Goal: Contribute content: Contribute content

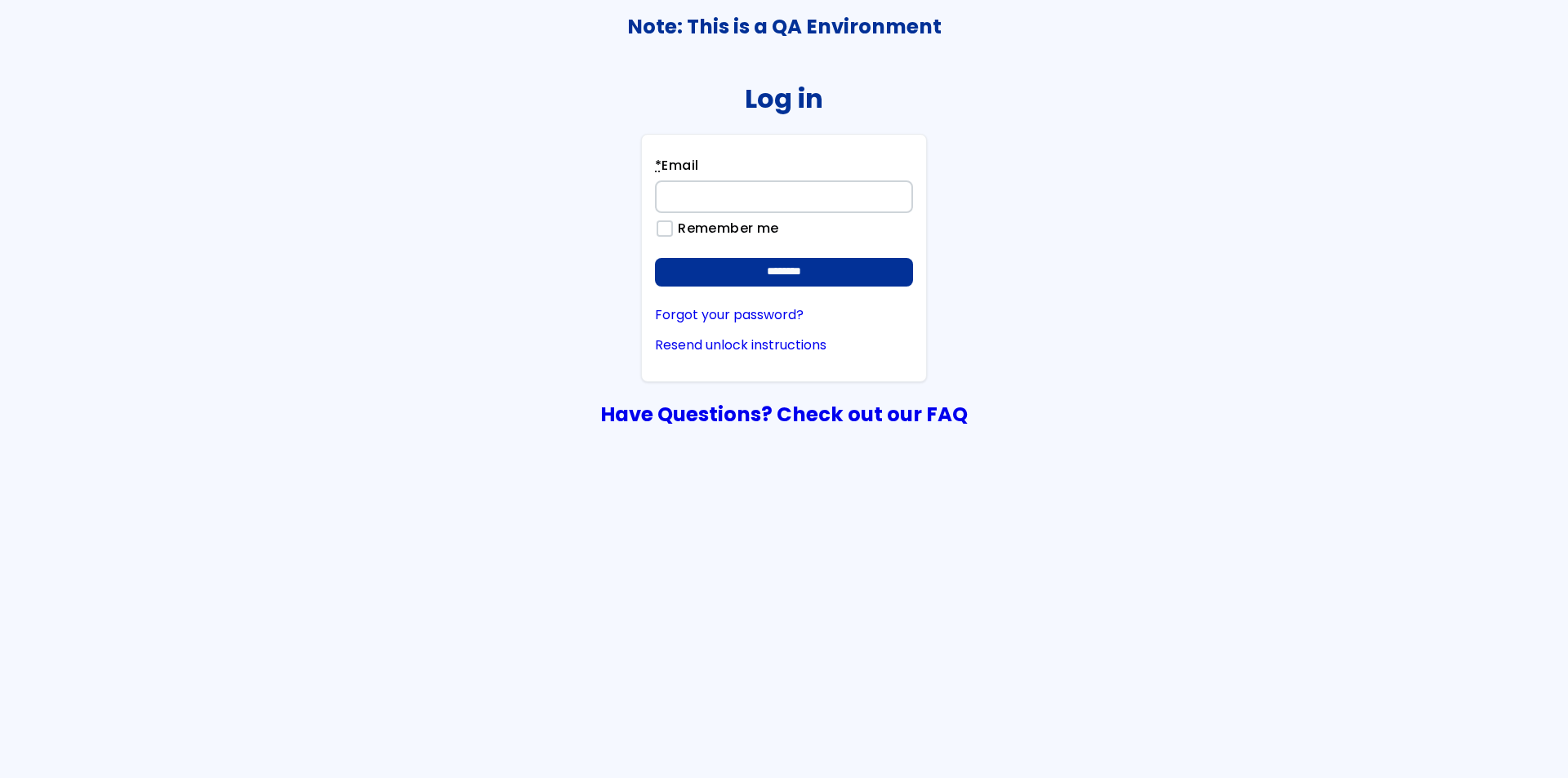
click at [747, 197] on input "* Email" at bounding box center [784, 197] width 258 height 33
type input "**********"
click at [655, 258] on input "********" at bounding box center [784, 273] width 258 height 30
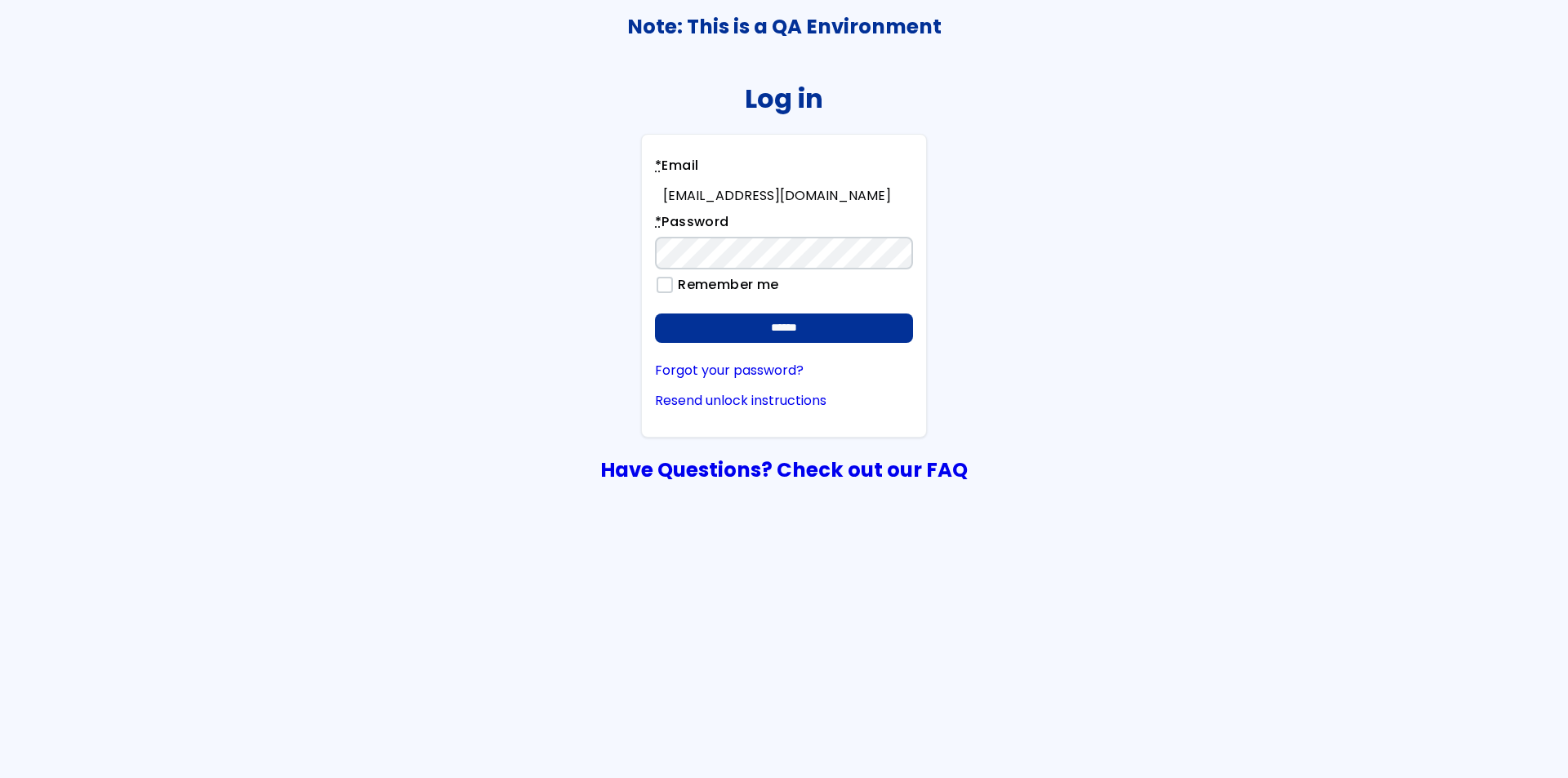
click at [655, 314] on input "******" at bounding box center [784, 329] width 258 height 30
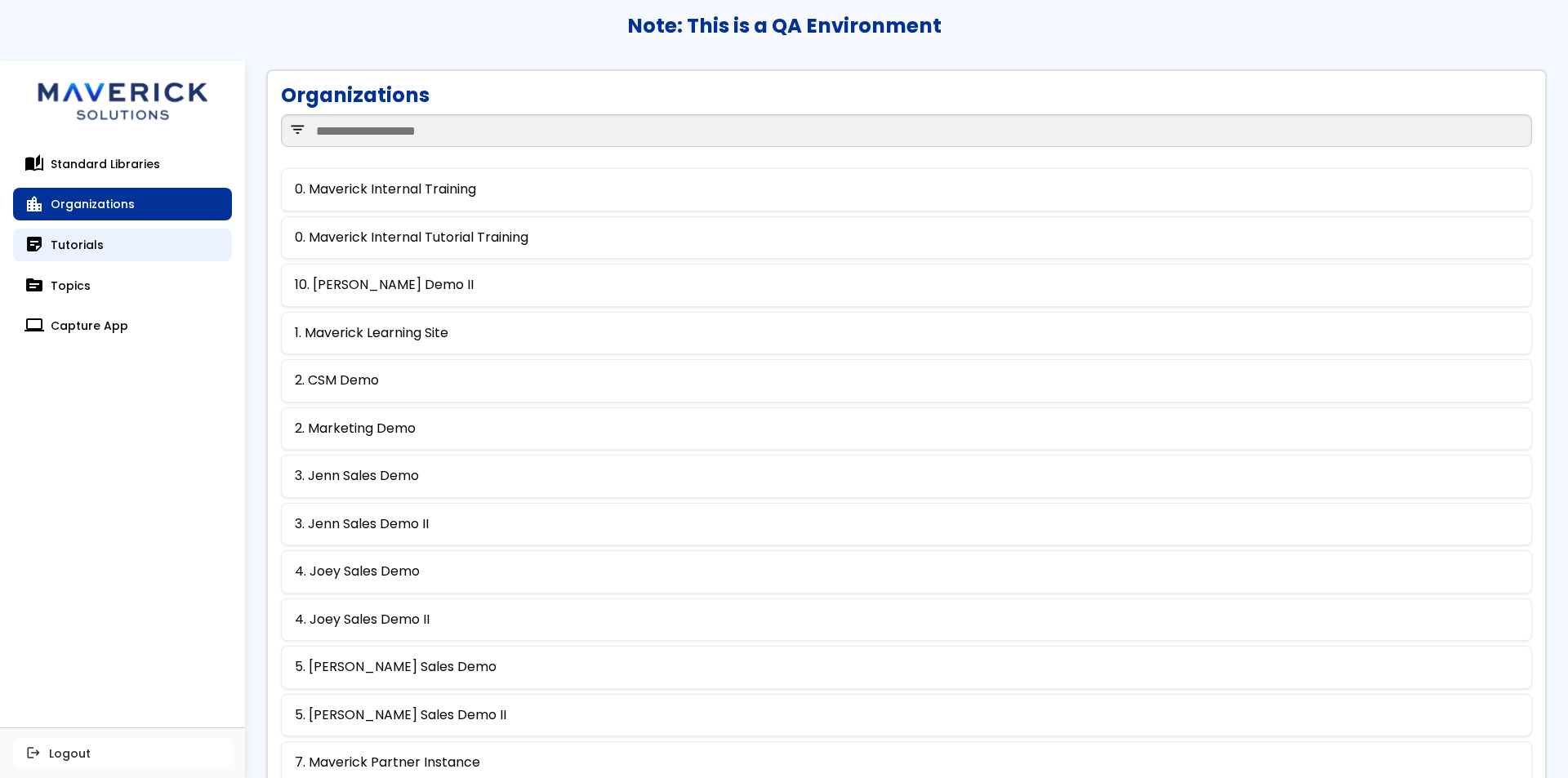
click at [115, 241] on link "sticky_note_2 Tutorials" at bounding box center [122, 244] width 219 height 33
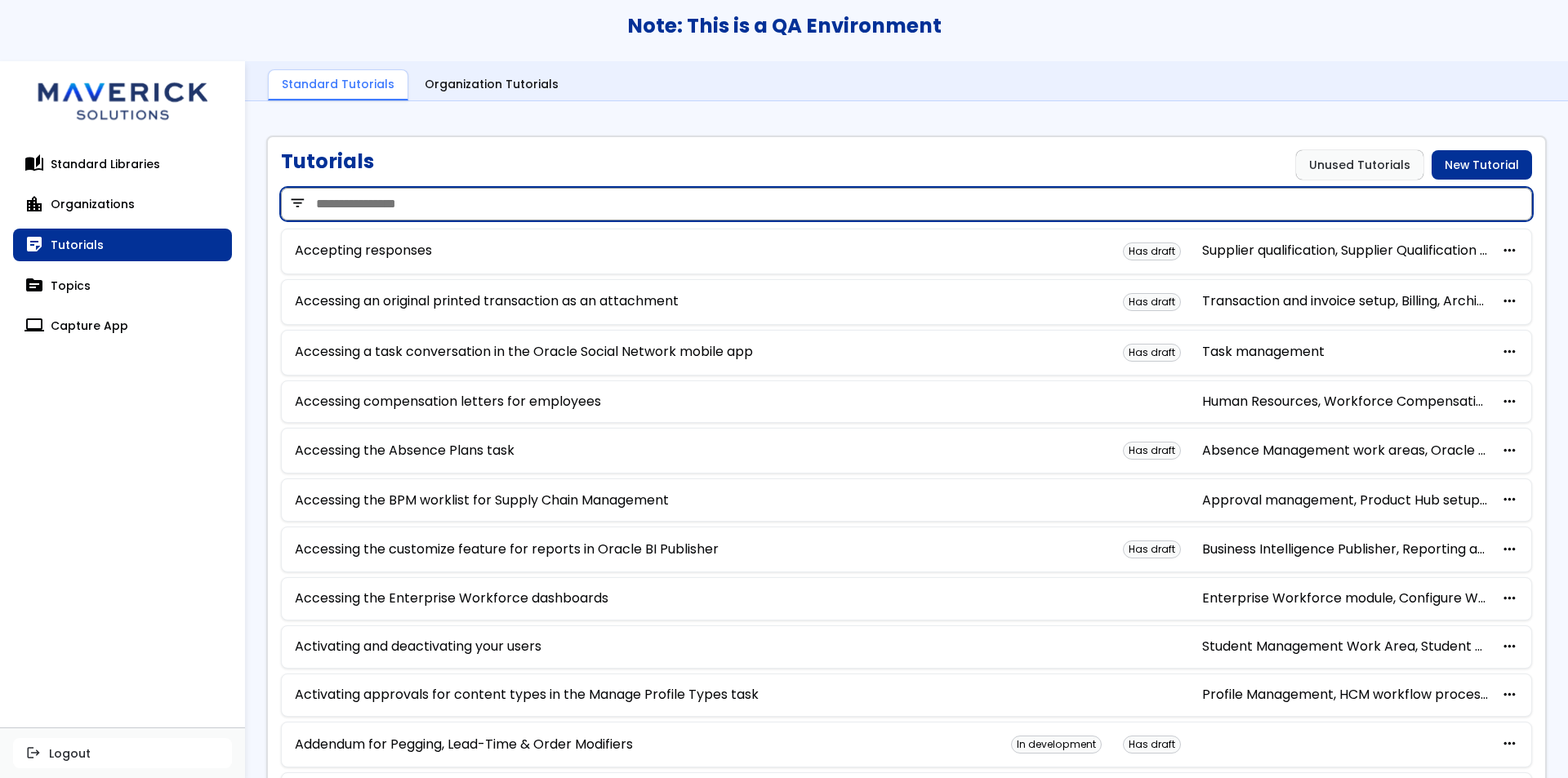
click at [504, 189] on input "search" at bounding box center [907, 204] width 1251 height 33
type input "***"
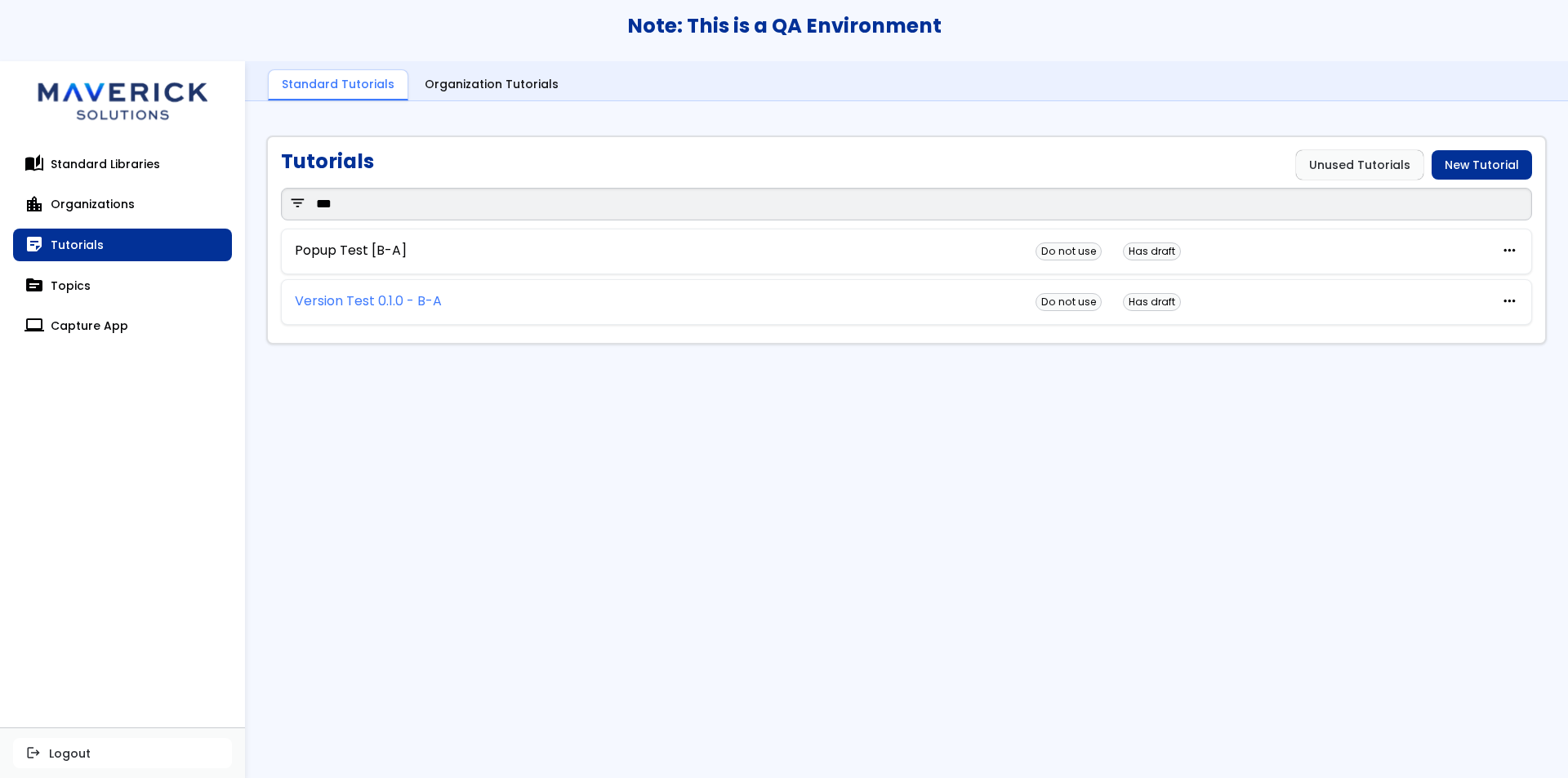
click at [377, 294] on link "Version Test 0.1.0 - B-A" at bounding box center [368, 302] width 147 height 15
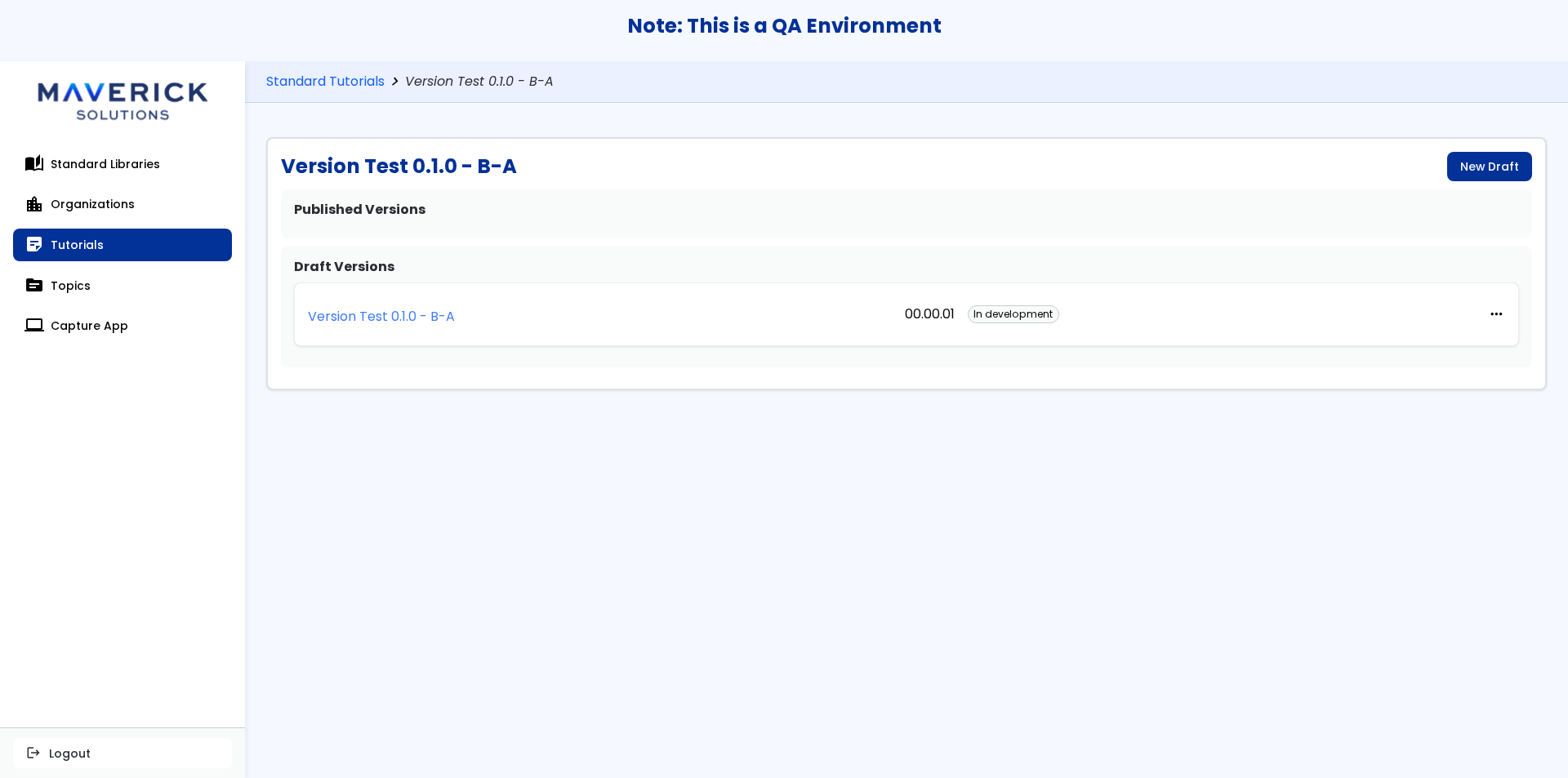
click at [385, 321] on p "Version Test 0.1.0 - B-A" at bounding box center [382, 317] width 147 height 15
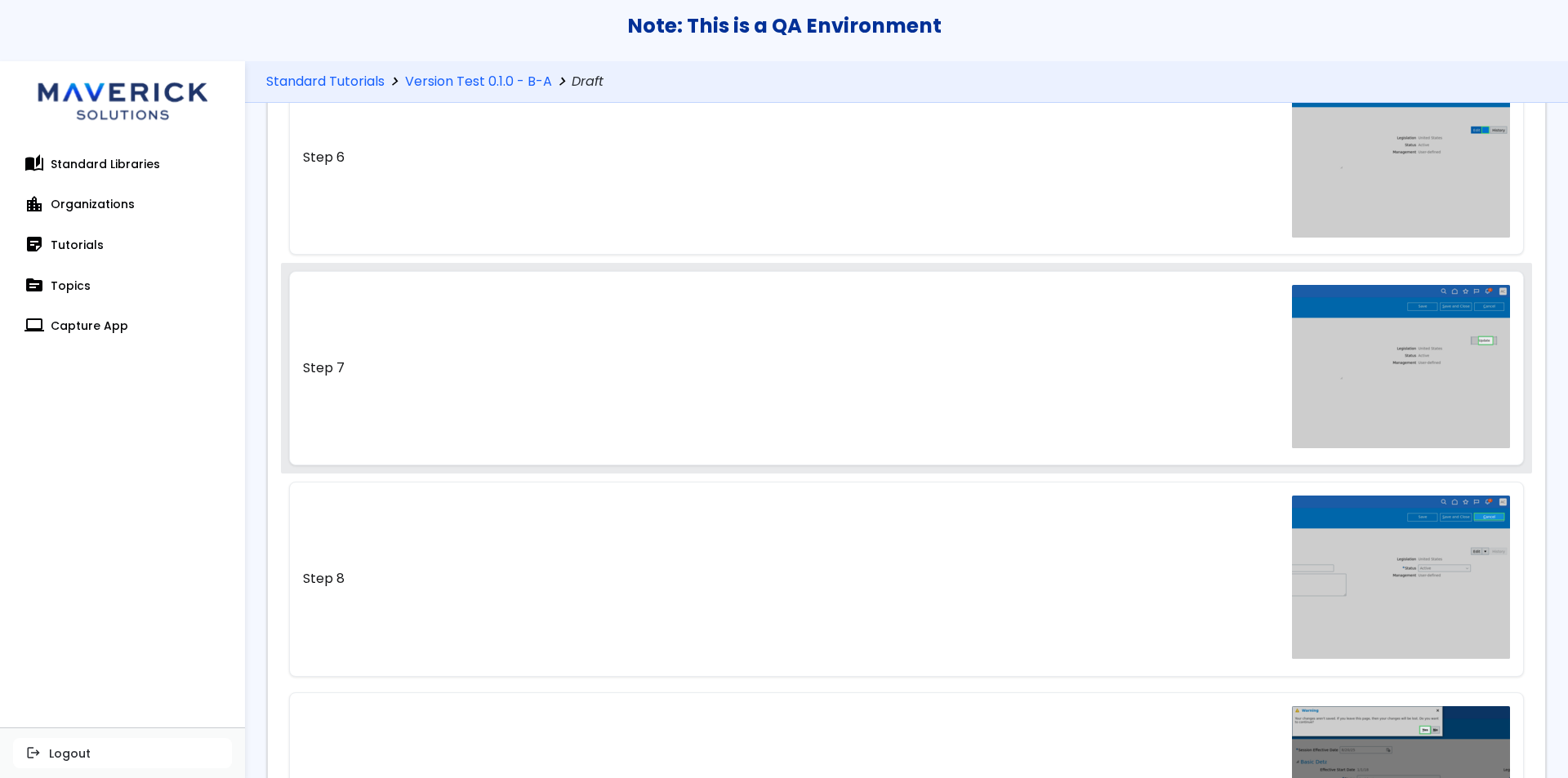
scroll to position [1220, 0]
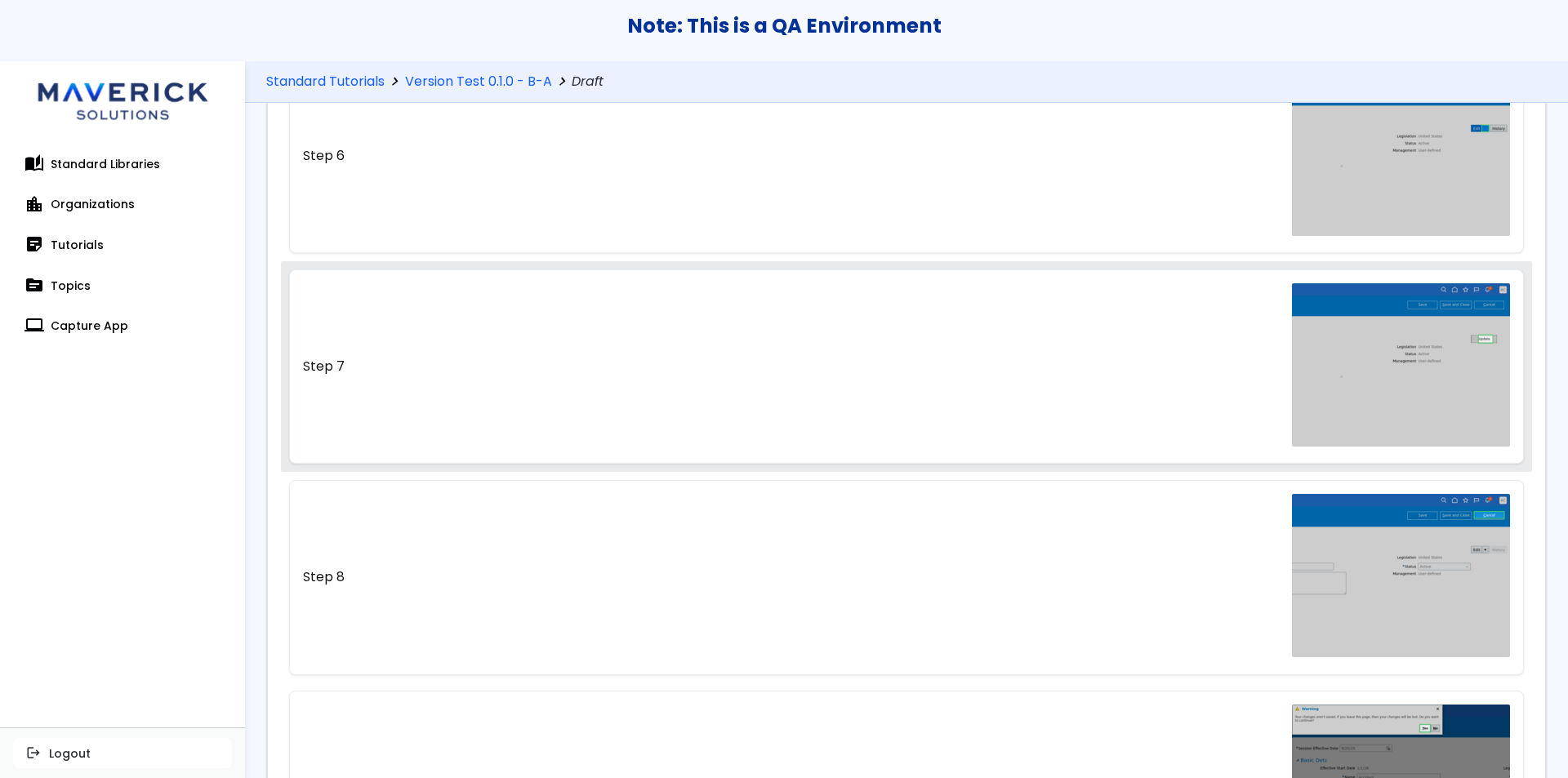
click at [872, 350] on link "Step 7" at bounding box center [907, 366] width 1235 height 195
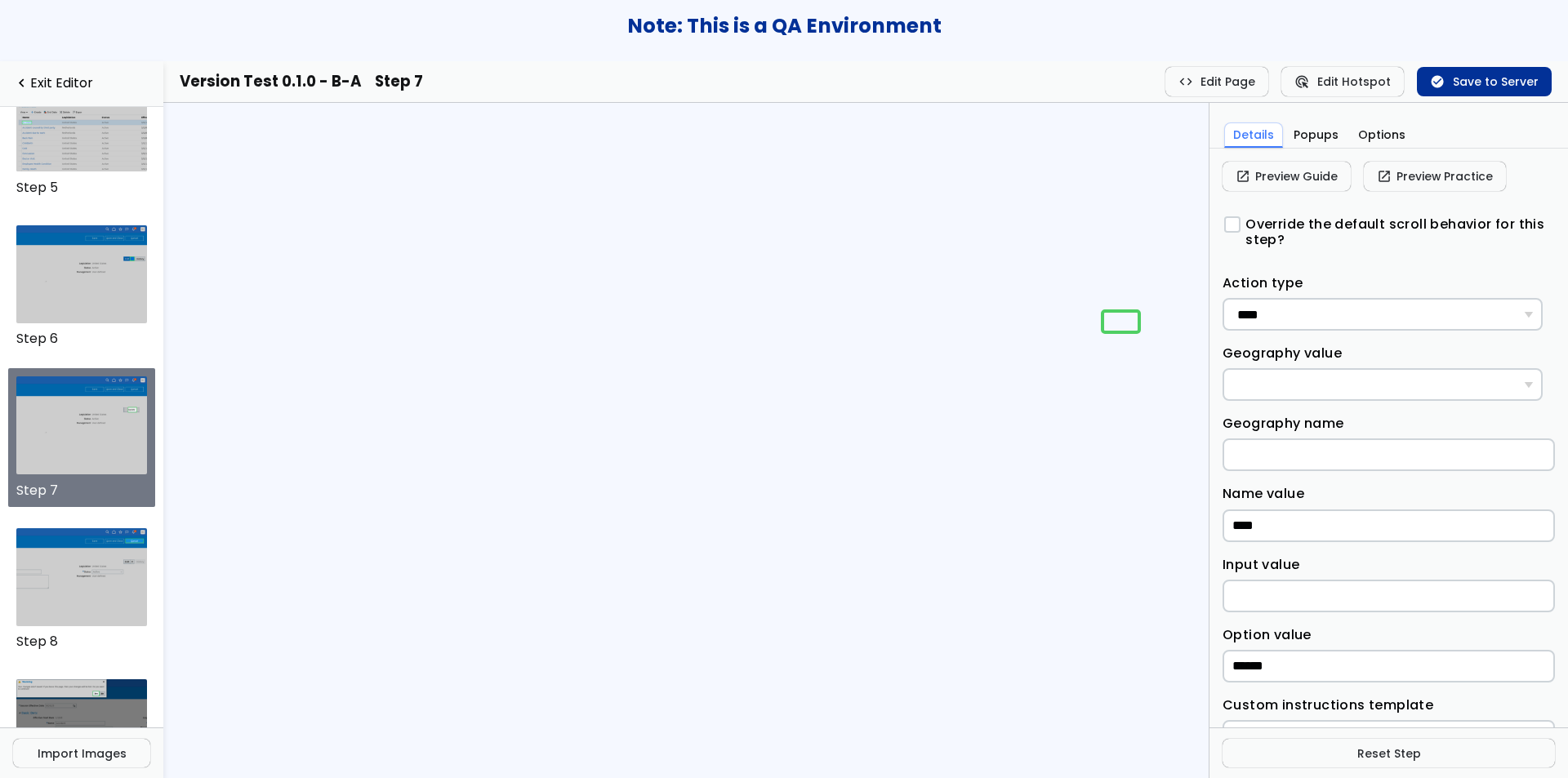
scroll to position [676, 0]
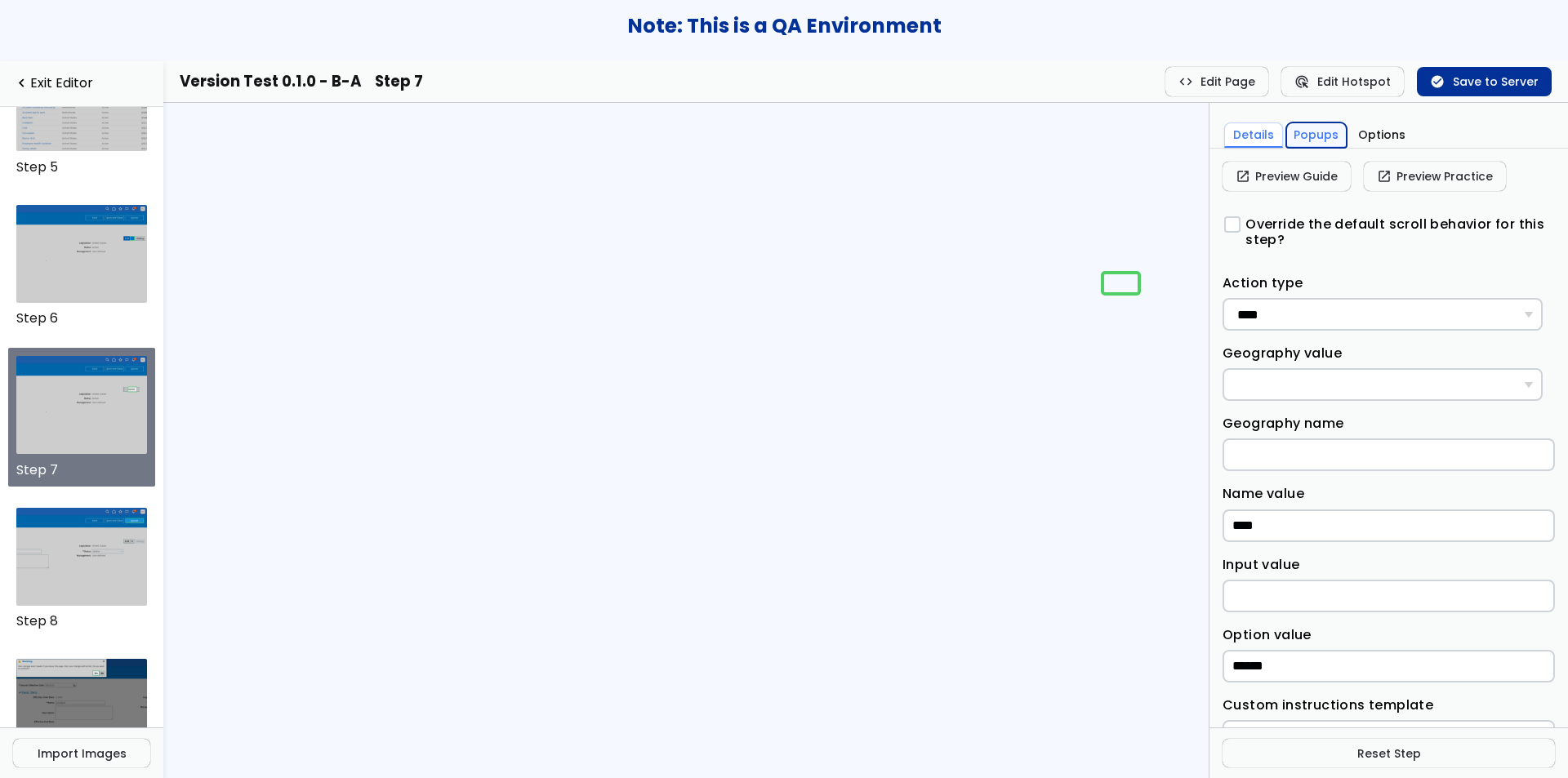
click at [1302, 132] on button "Popups" at bounding box center [1317, 135] width 61 height 25
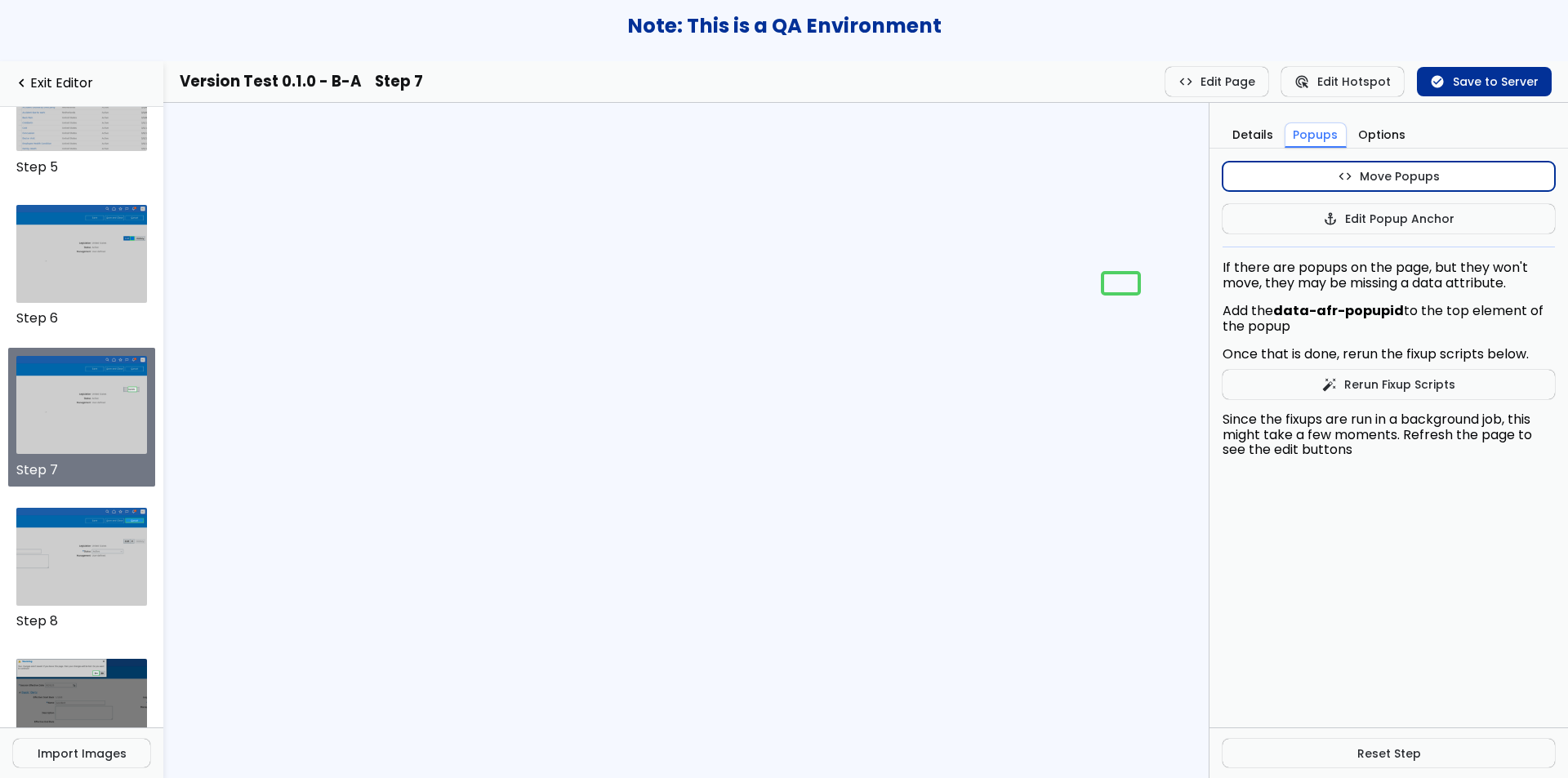
click at [1341, 182] on span "code" at bounding box center [1345, 176] width 15 height 13
click at [1491, 182] on button "code Stop Popup Moves" at bounding box center [1388, 177] width 333 height 30
click at [112, 689] on img at bounding box center [82, 707] width 131 height 98
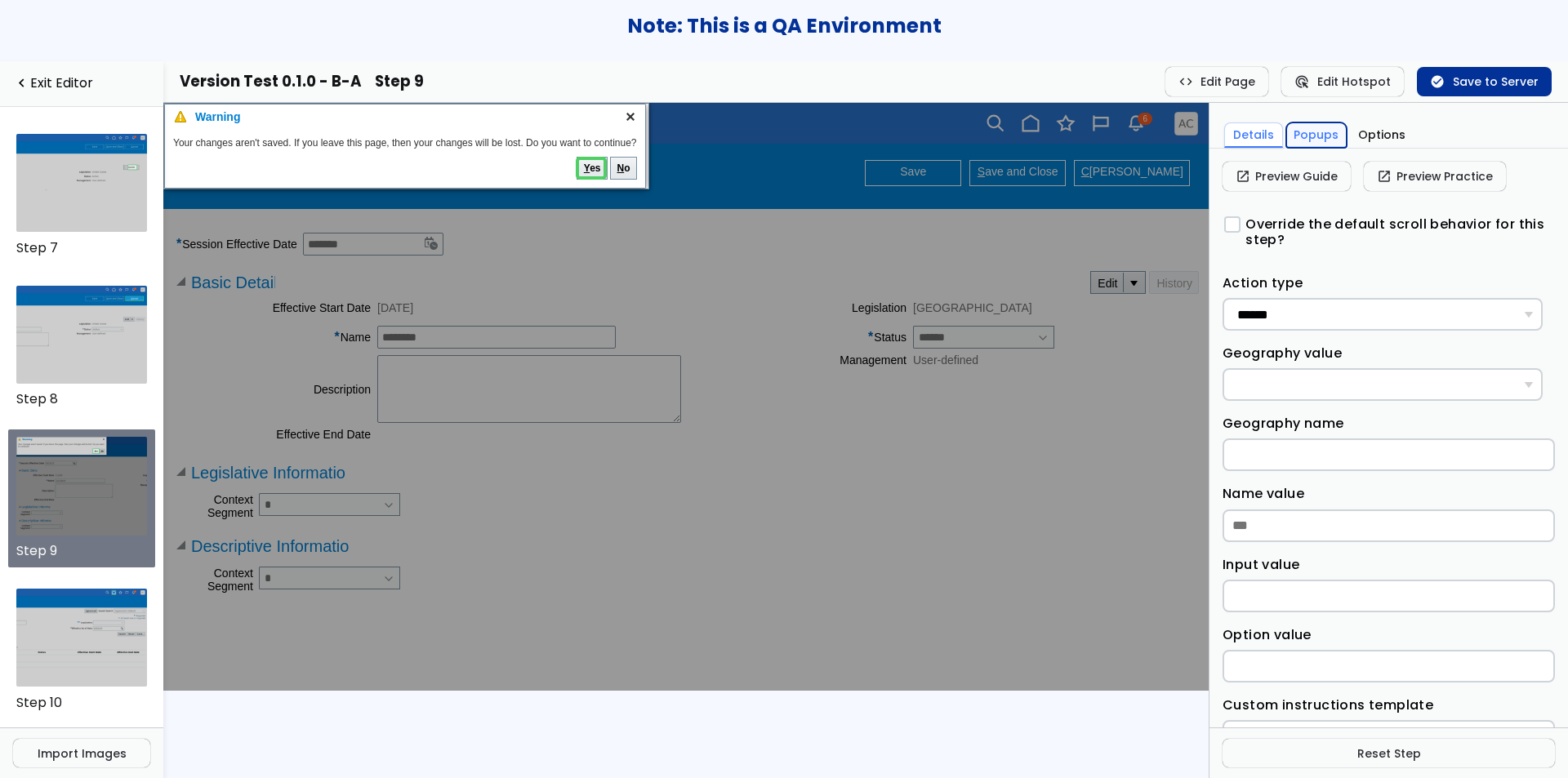
click at [1327, 136] on button "Popups" at bounding box center [1317, 135] width 61 height 25
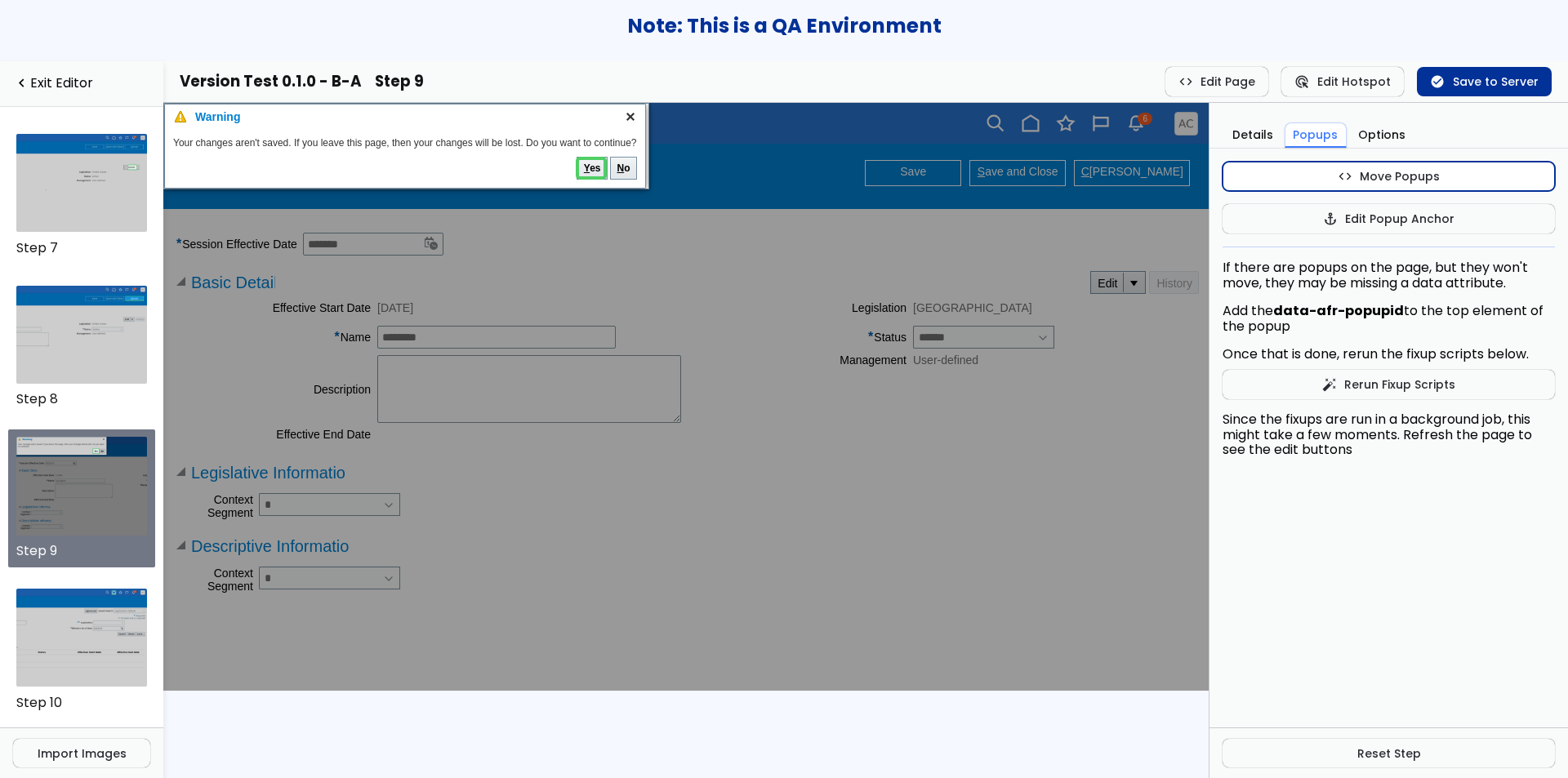
click at [1317, 176] on button "code Move Popups" at bounding box center [1388, 177] width 333 height 30
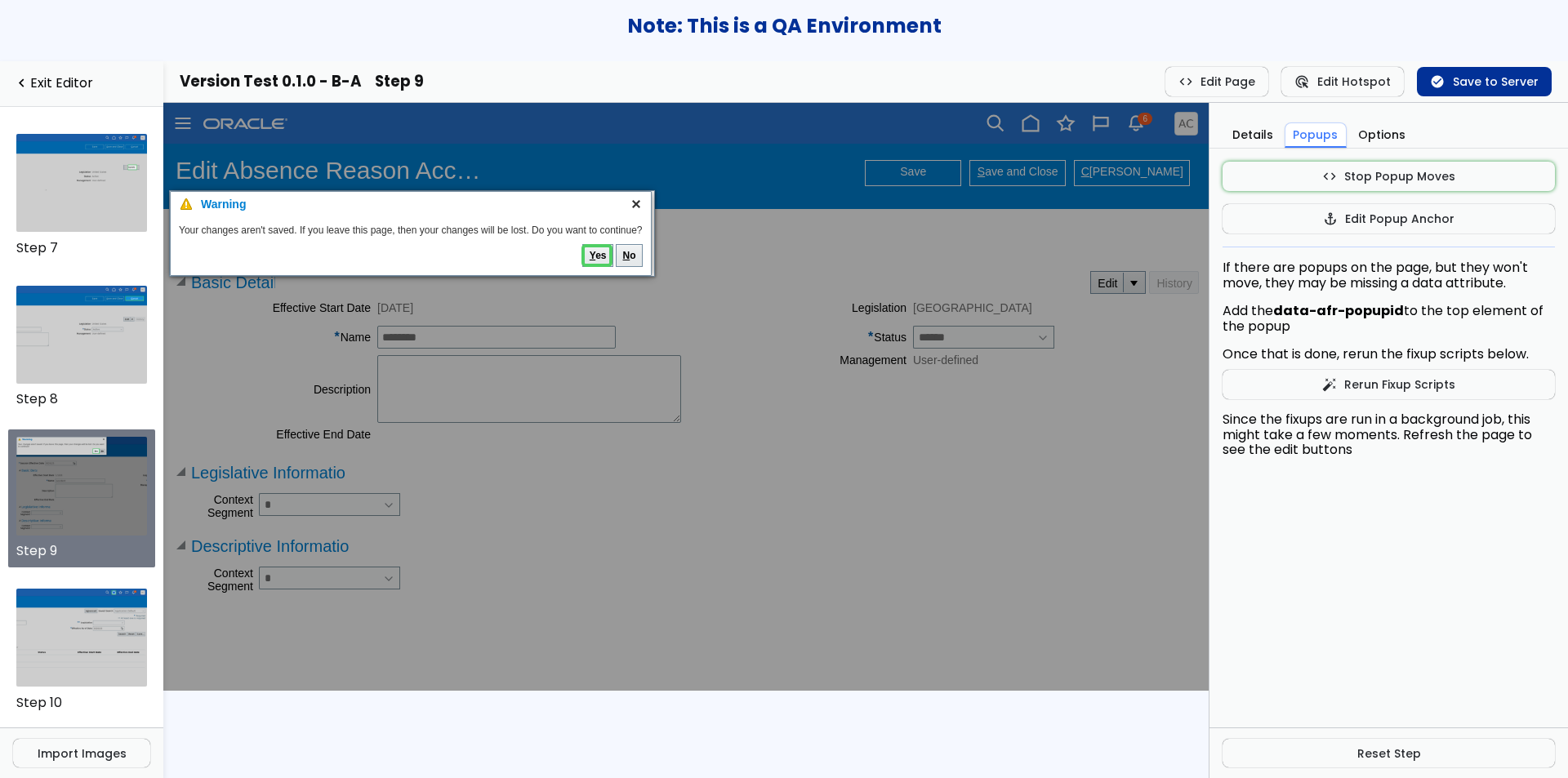
drag, startPoint x: 484, startPoint y: 125, endPoint x: 490, endPoint y: 212, distance: 87.2
click at [490, 212] on td "Warning" at bounding box center [411, 204] width 428 height 24
click at [1267, 174] on button "code Stop Popup Moves" at bounding box center [1388, 177] width 333 height 30
click at [1244, 225] on button "anchor Edit Popup Anchor" at bounding box center [1388, 219] width 333 height 30
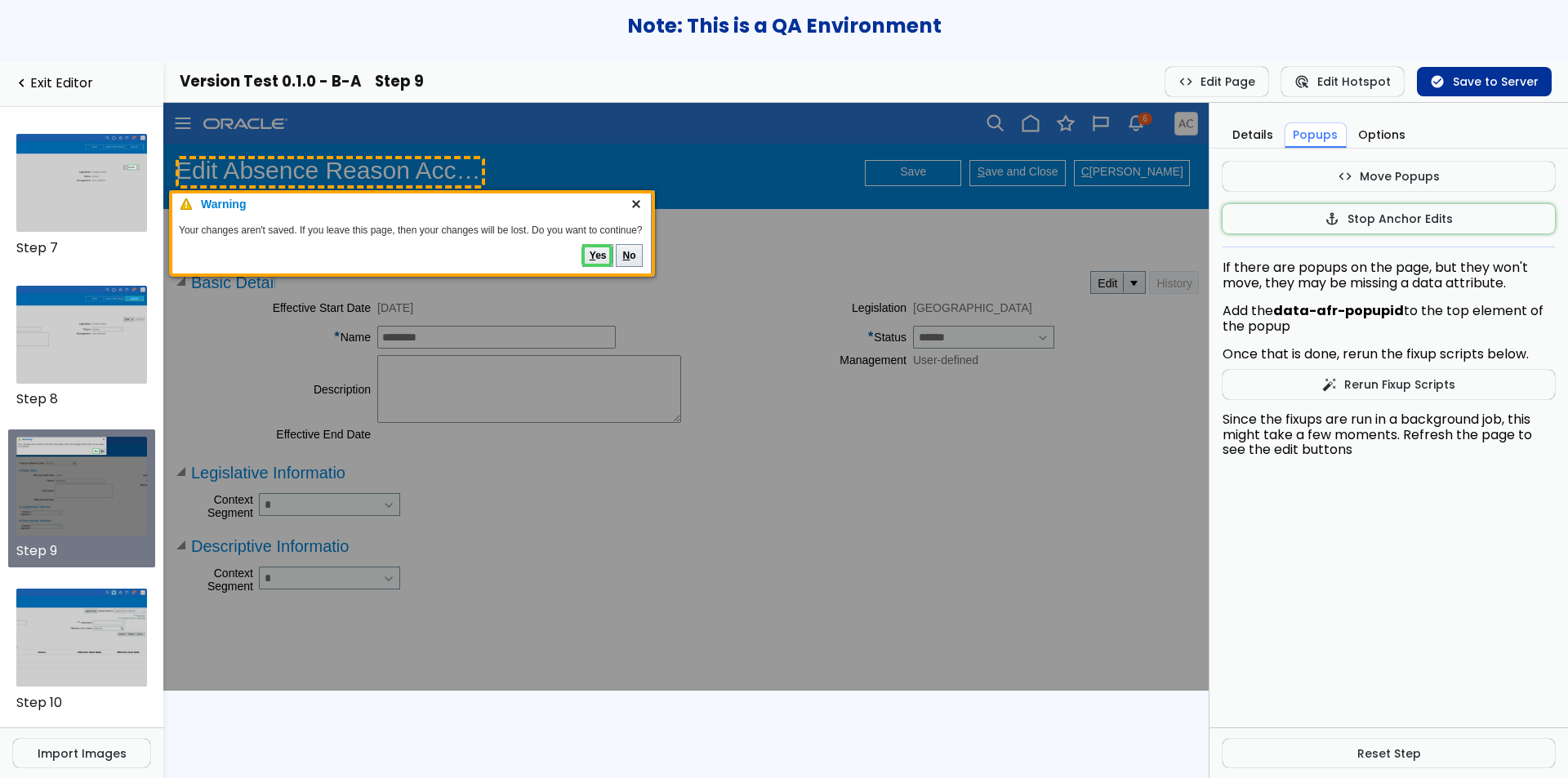
click at [332, 180] on h1 "Edit Absence Reason Accident" at bounding box center [330, 171] width 309 height 28
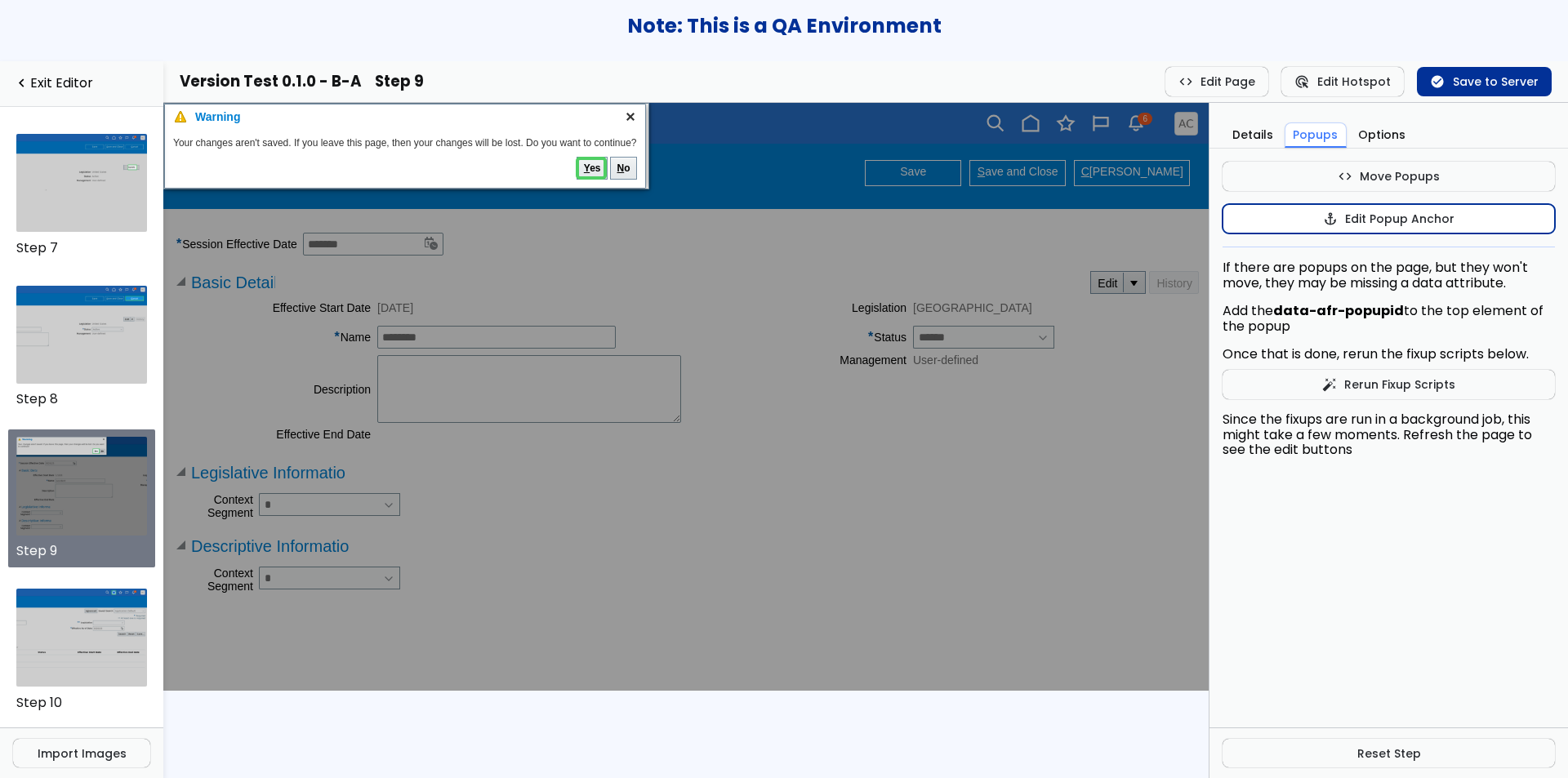
click at [1278, 218] on button "anchor Edit Popup Anchor" at bounding box center [1388, 219] width 333 height 30
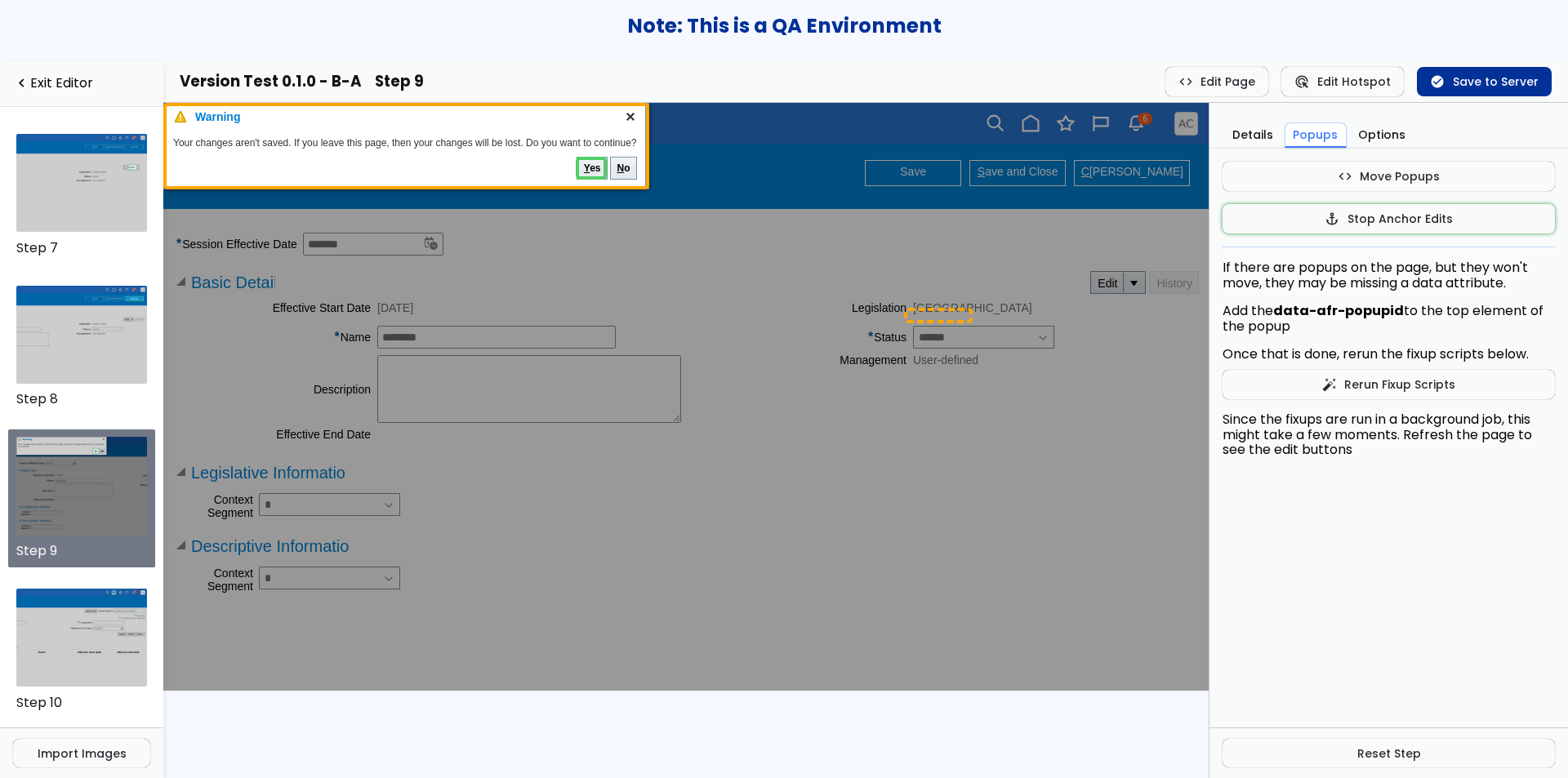
click at [972, 310] on span "United States" at bounding box center [973, 307] width 119 height 13
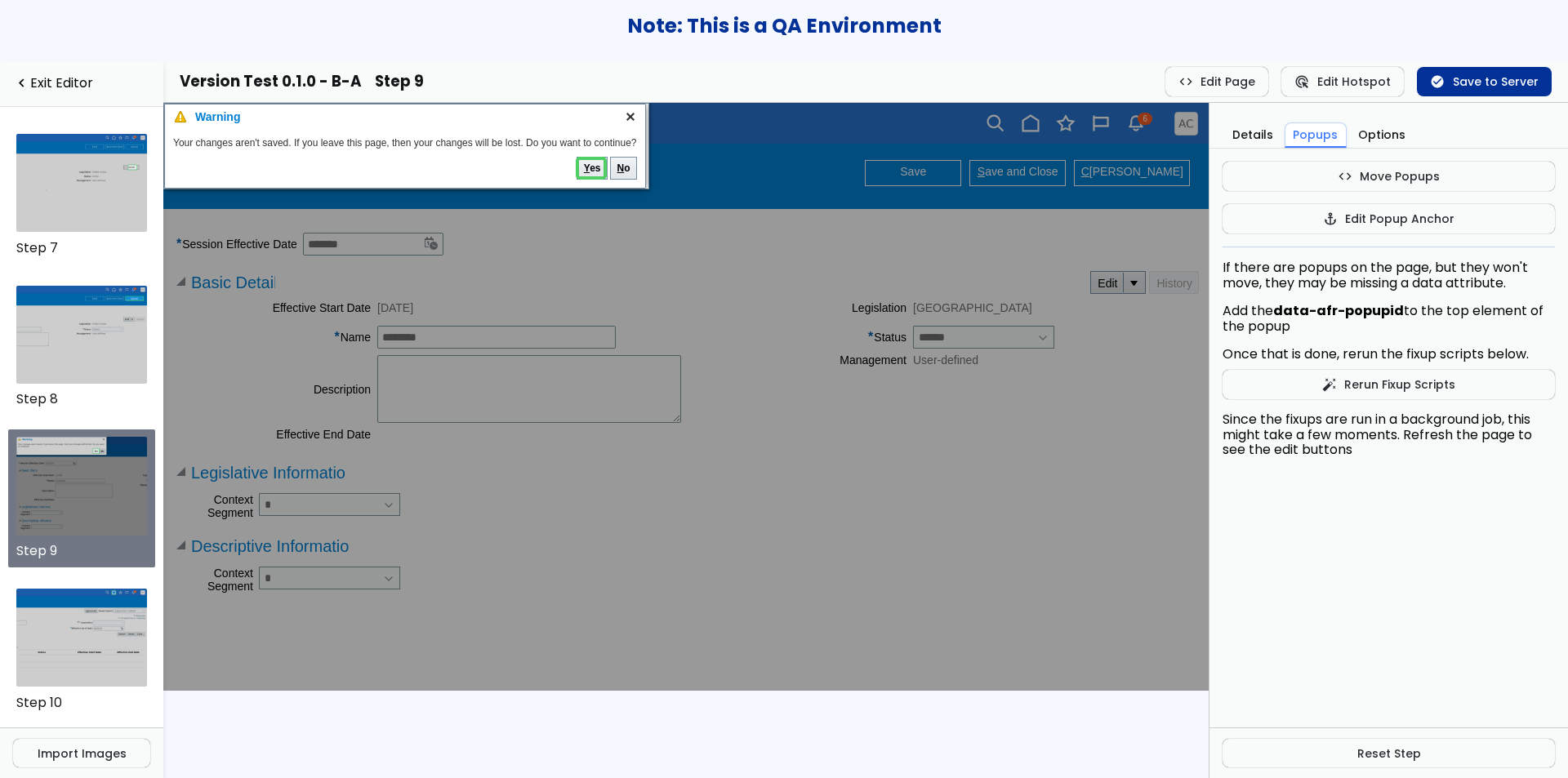
drag, startPoint x: 1308, startPoint y: 176, endPoint x: 1239, endPoint y: 181, distance: 69.2
click at [1303, 176] on button "code Move Popups" at bounding box center [1388, 177] width 333 height 30
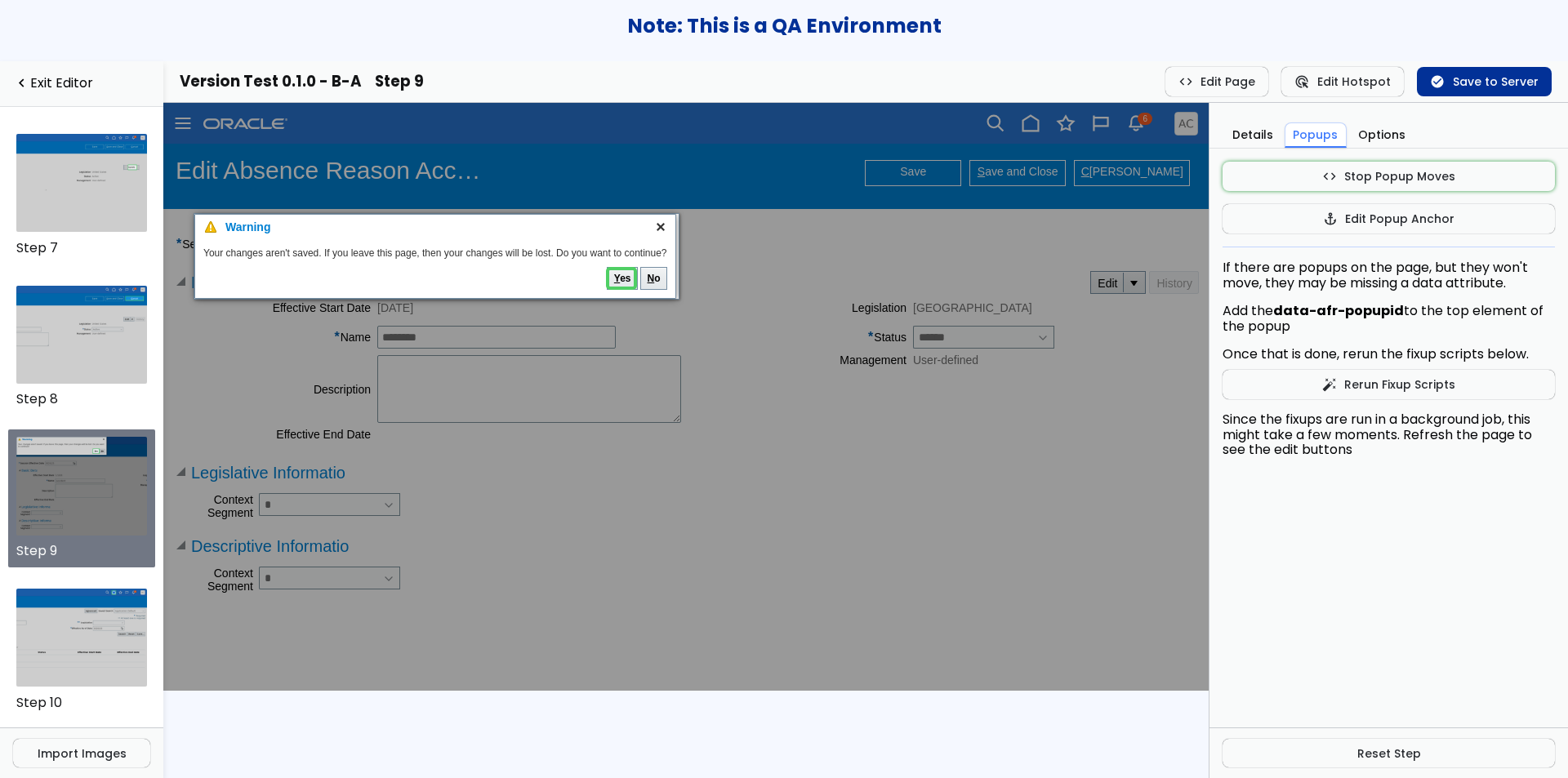
drag, startPoint x: 461, startPoint y: 126, endPoint x: 492, endPoint y: 236, distance: 114.3
click at [492, 236] on td "Warning" at bounding box center [435, 227] width 428 height 24
click at [1235, 174] on button "code Stop Popup Moves" at bounding box center [1388, 177] width 333 height 30
click at [1248, 228] on button "anchor Edit Popup Anchor" at bounding box center [1388, 219] width 333 height 30
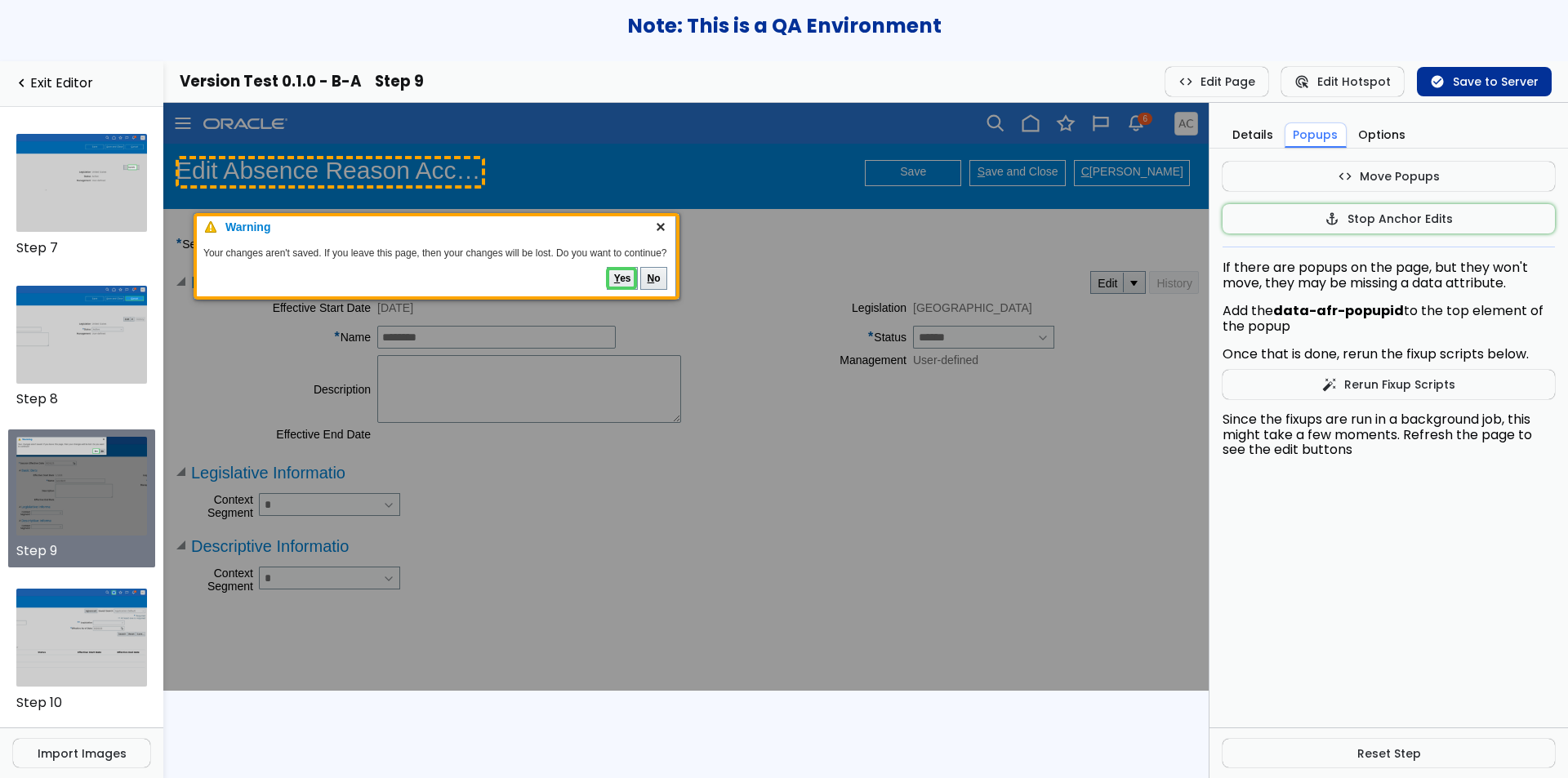
click at [437, 173] on h1 "Edit Absence Reason Accident" at bounding box center [330, 171] width 309 height 28
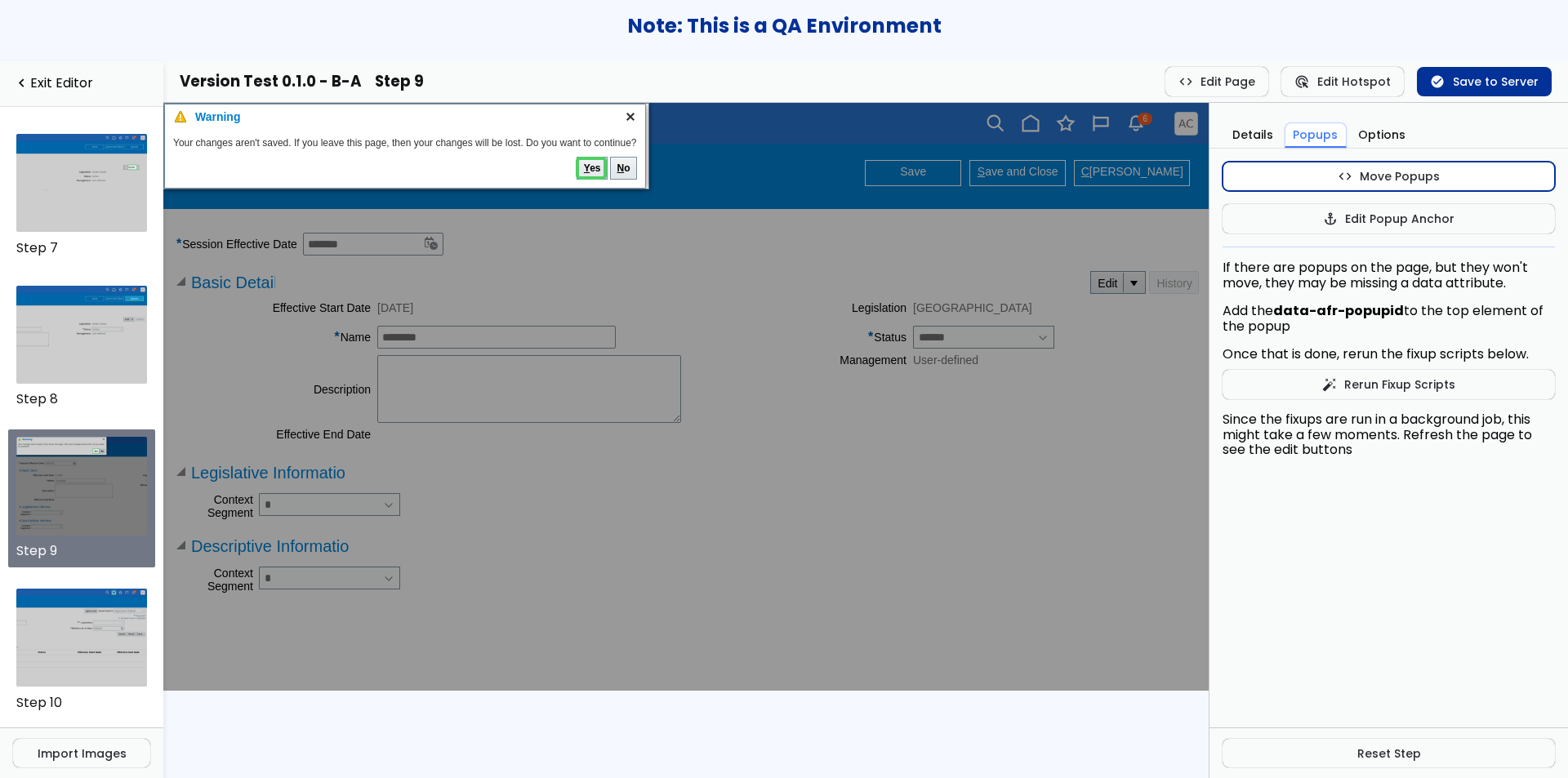
click at [1272, 171] on button "code Move Popups" at bounding box center [1388, 177] width 333 height 30
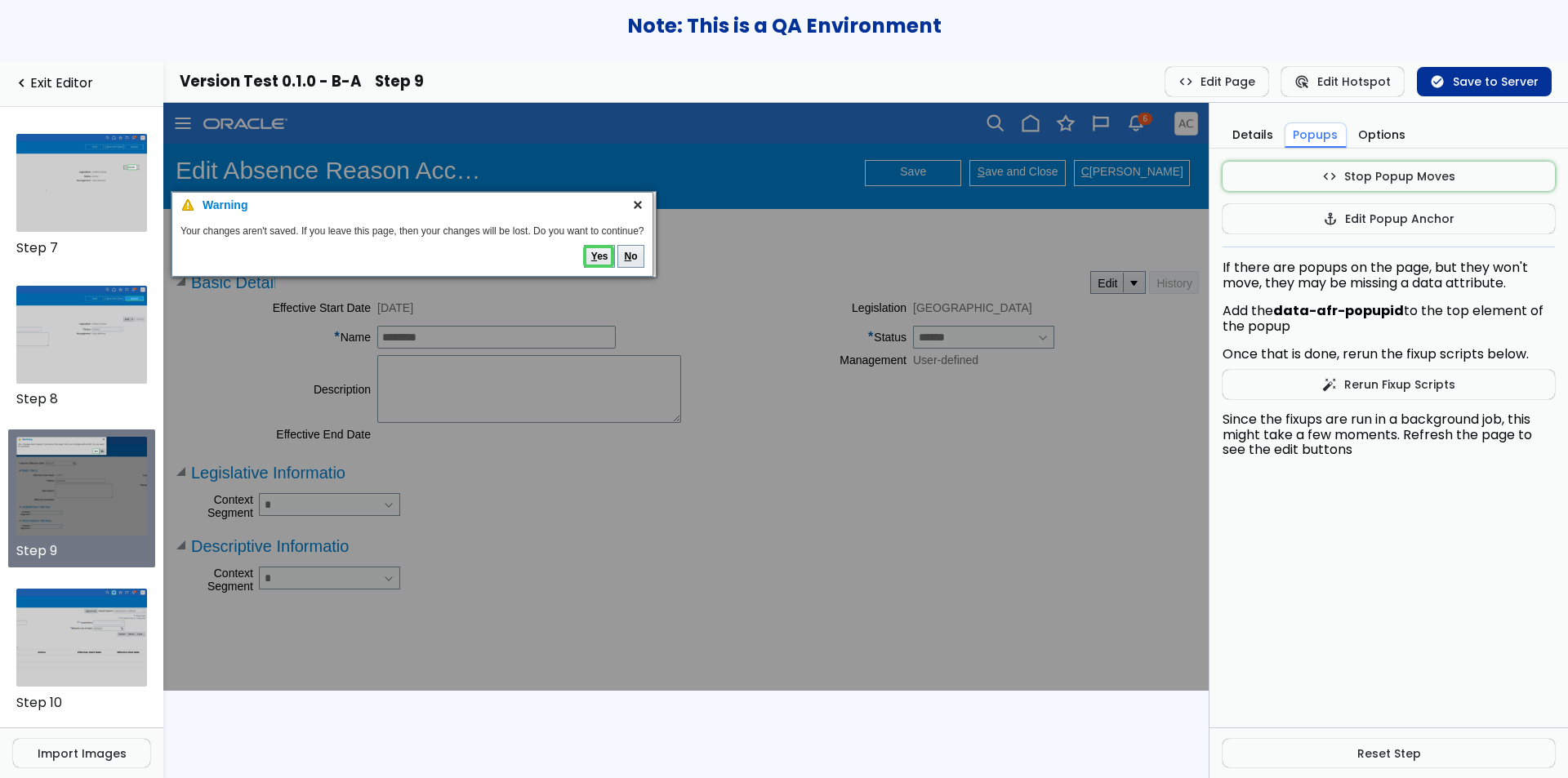
drag, startPoint x: 434, startPoint y: 120, endPoint x: 442, endPoint y: 209, distance: 89.4
click at [442, 209] on div "Warning" at bounding box center [412, 205] width 420 height 13
click at [1281, 182] on button "code Stop Popup Moves" at bounding box center [1388, 177] width 333 height 30
click at [1484, 84] on button "check_circle Save to Server" at bounding box center [1484, 82] width 135 height 30
click at [1252, 129] on button "Details" at bounding box center [1252, 135] width 57 height 25
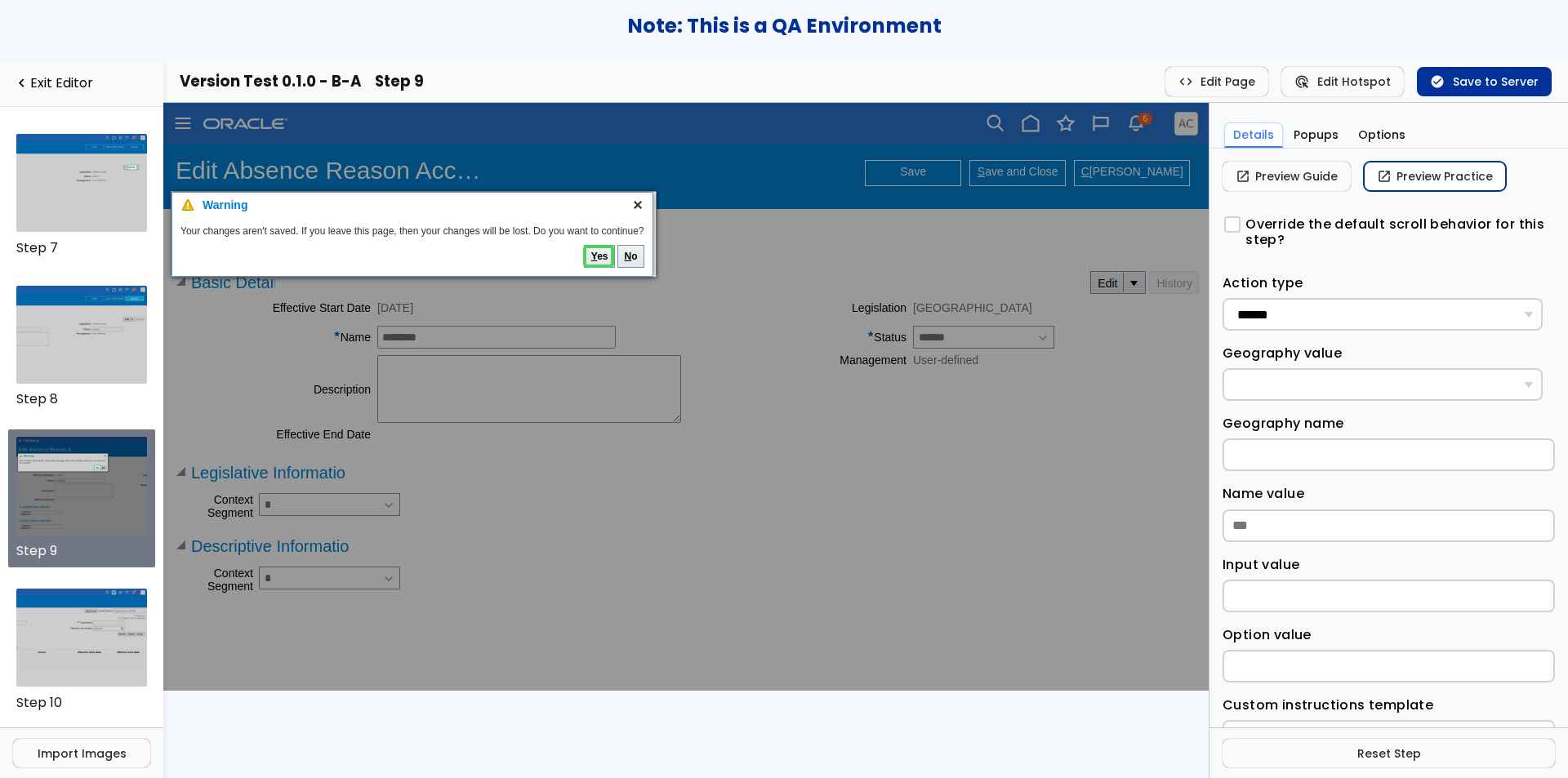
click at [1384, 167] on link "open_in_new Preview Practice" at bounding box center [1435, 177] width 143 height 30
click at [1282, 179] on link "open_in_new Preview Guide" at bounding box center [1287, 177] width 129 height 30
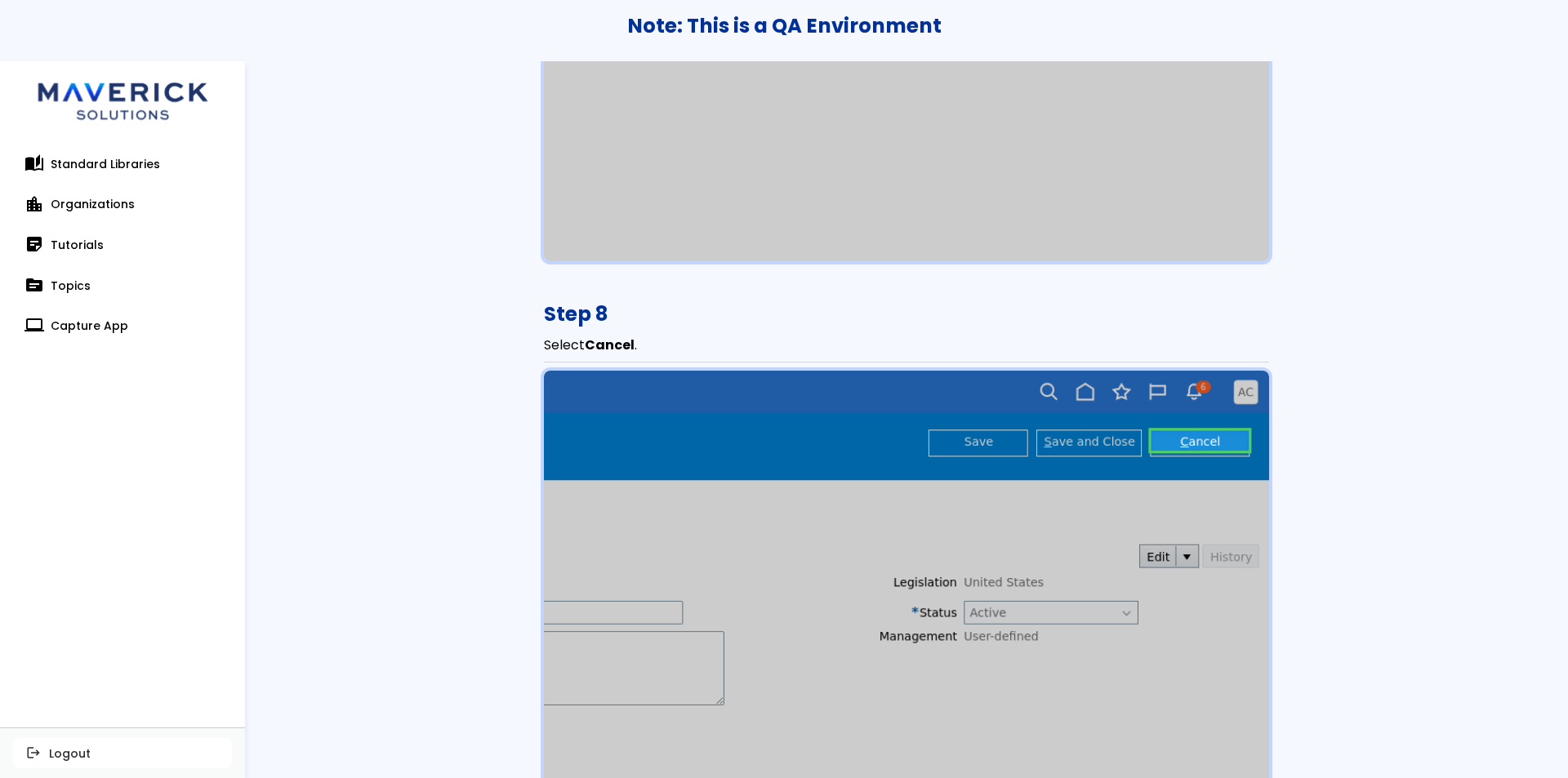
scroll to position [4540, 0]
